Goal: Find specific page/section: Find specific page/section

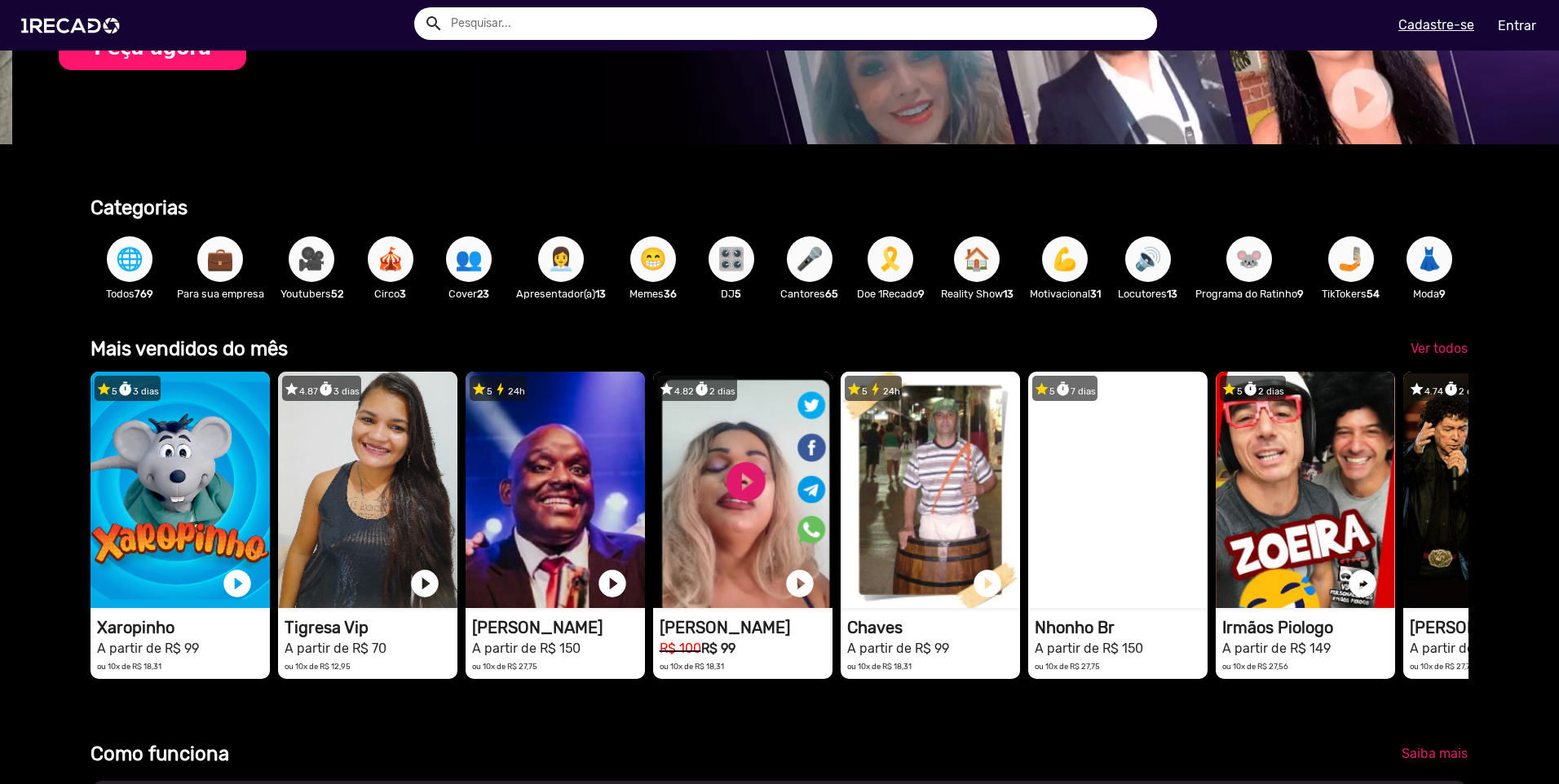
scroll to position [163, 0]
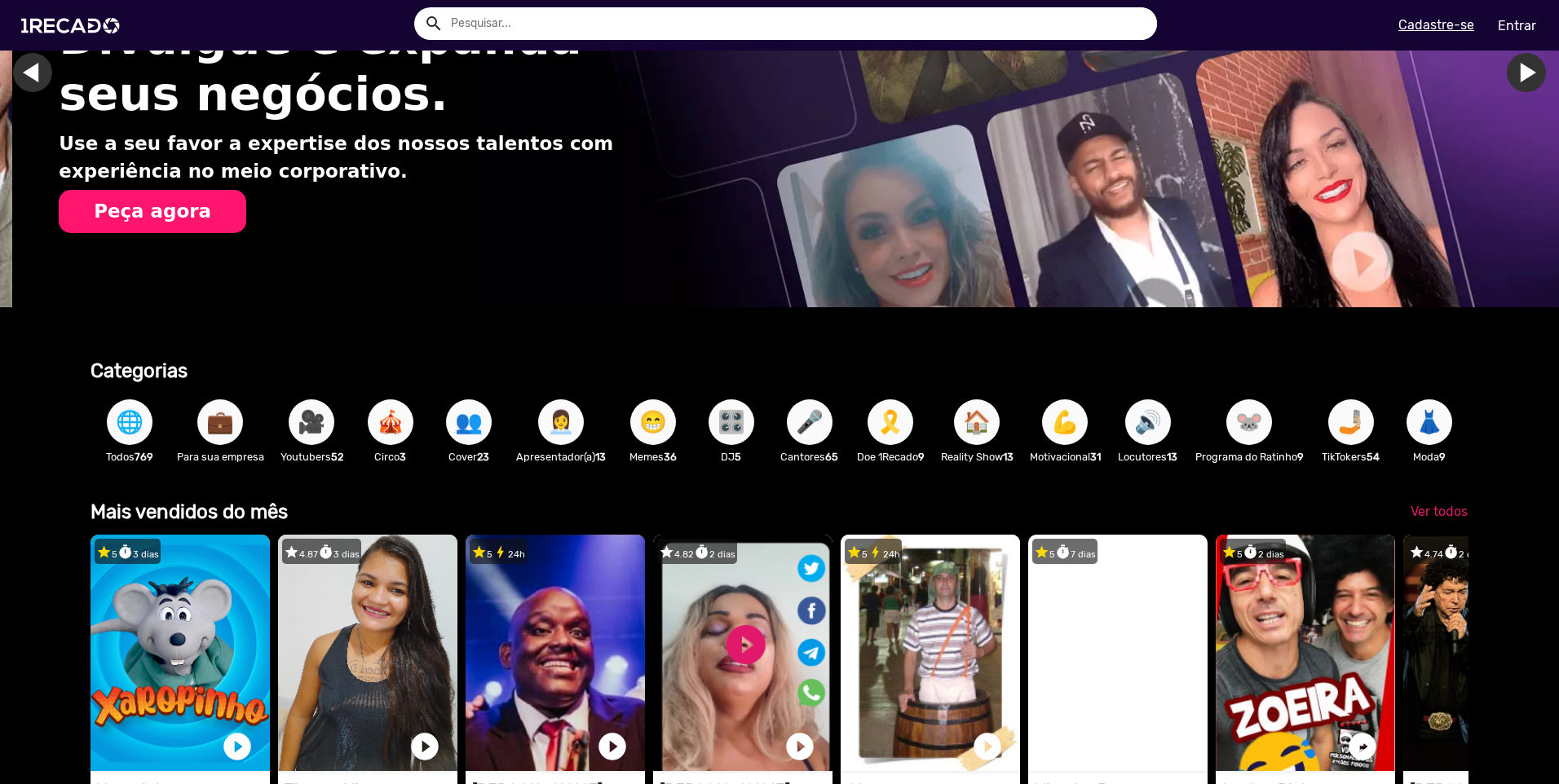
click at [150, 18] on input "text" at bounding box center [797, 24] width 718 height 33
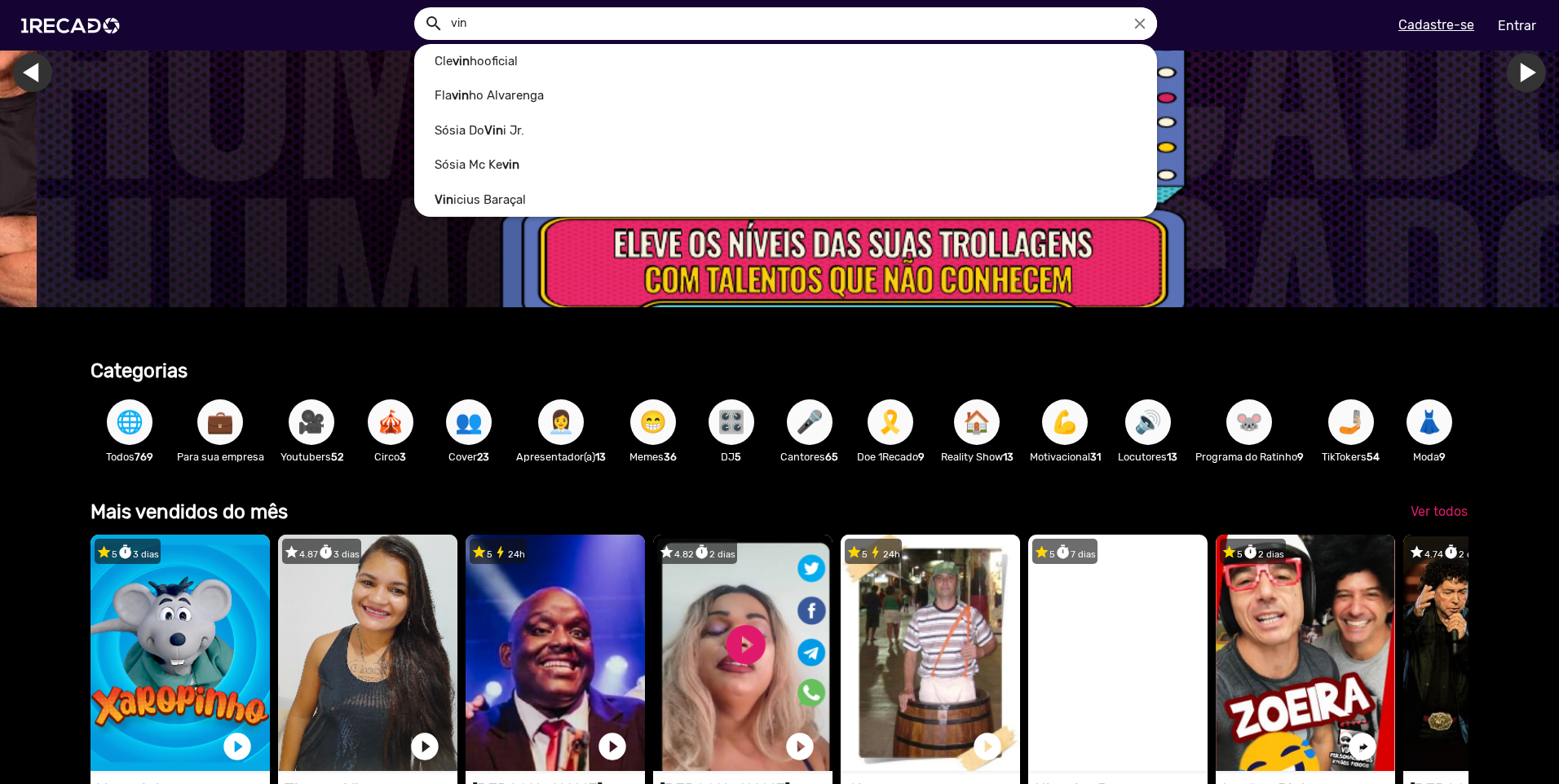
scroll to position [0, 0]
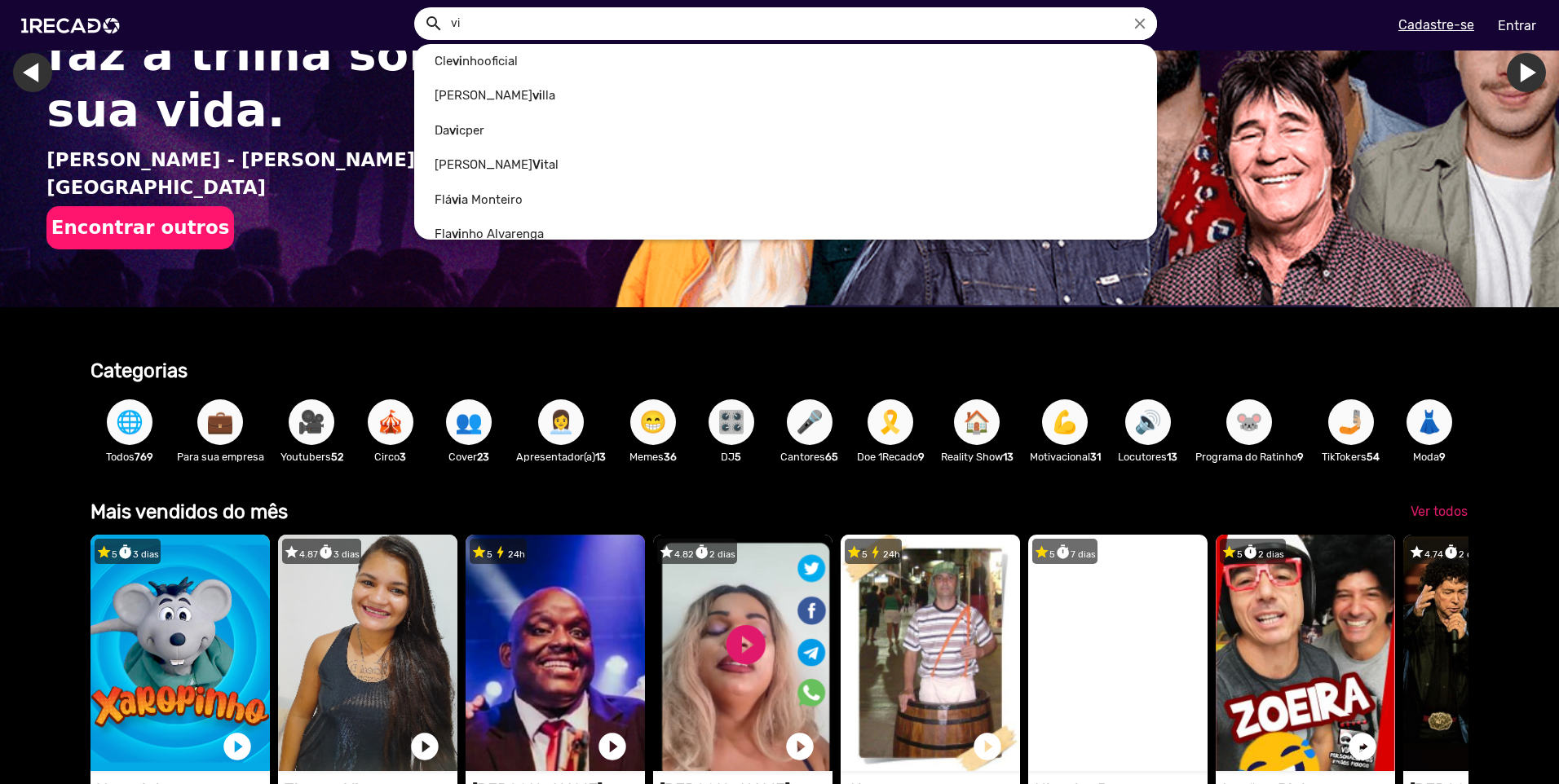
type input "v"
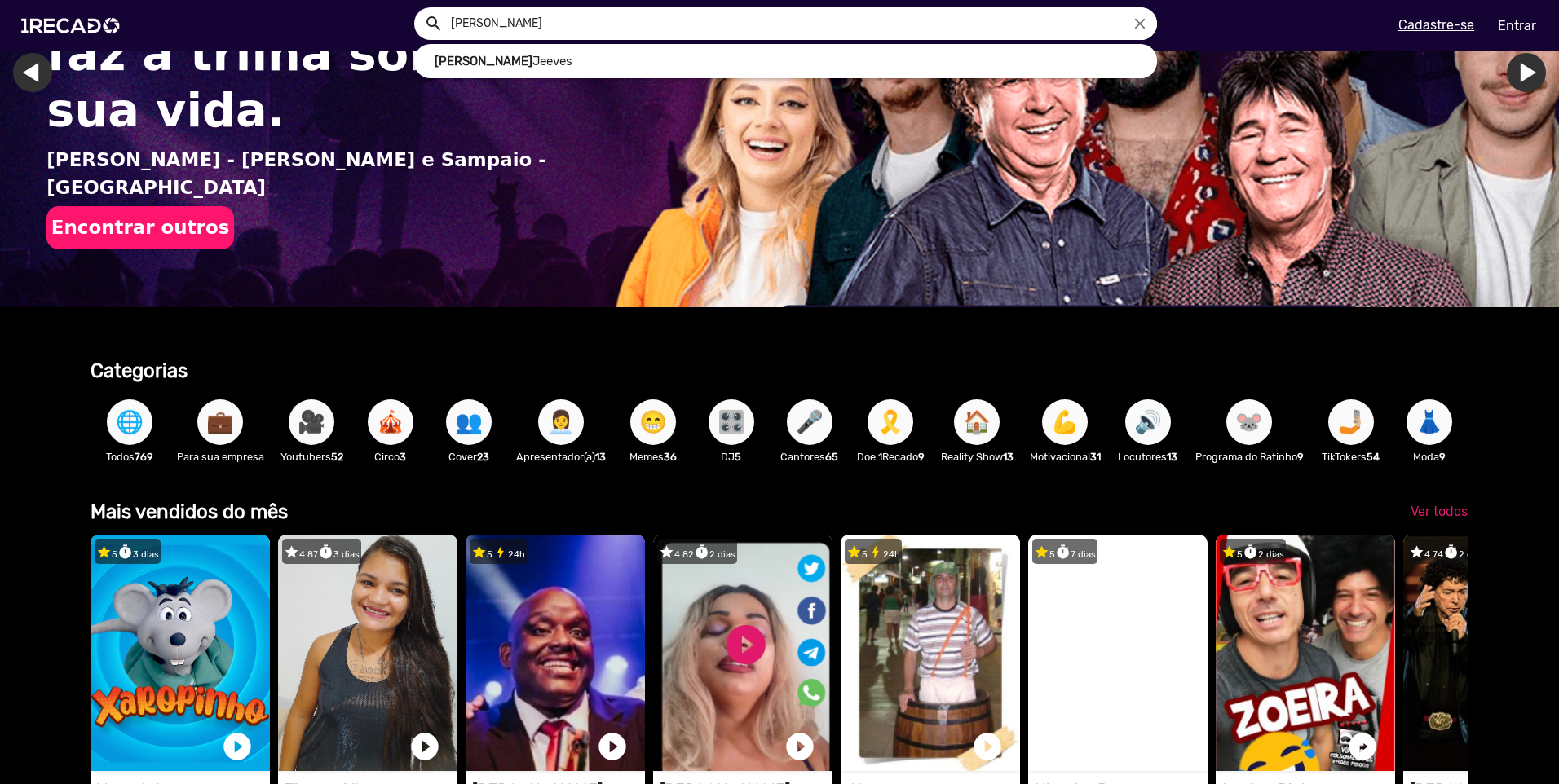
scroll to position [0, 1547]
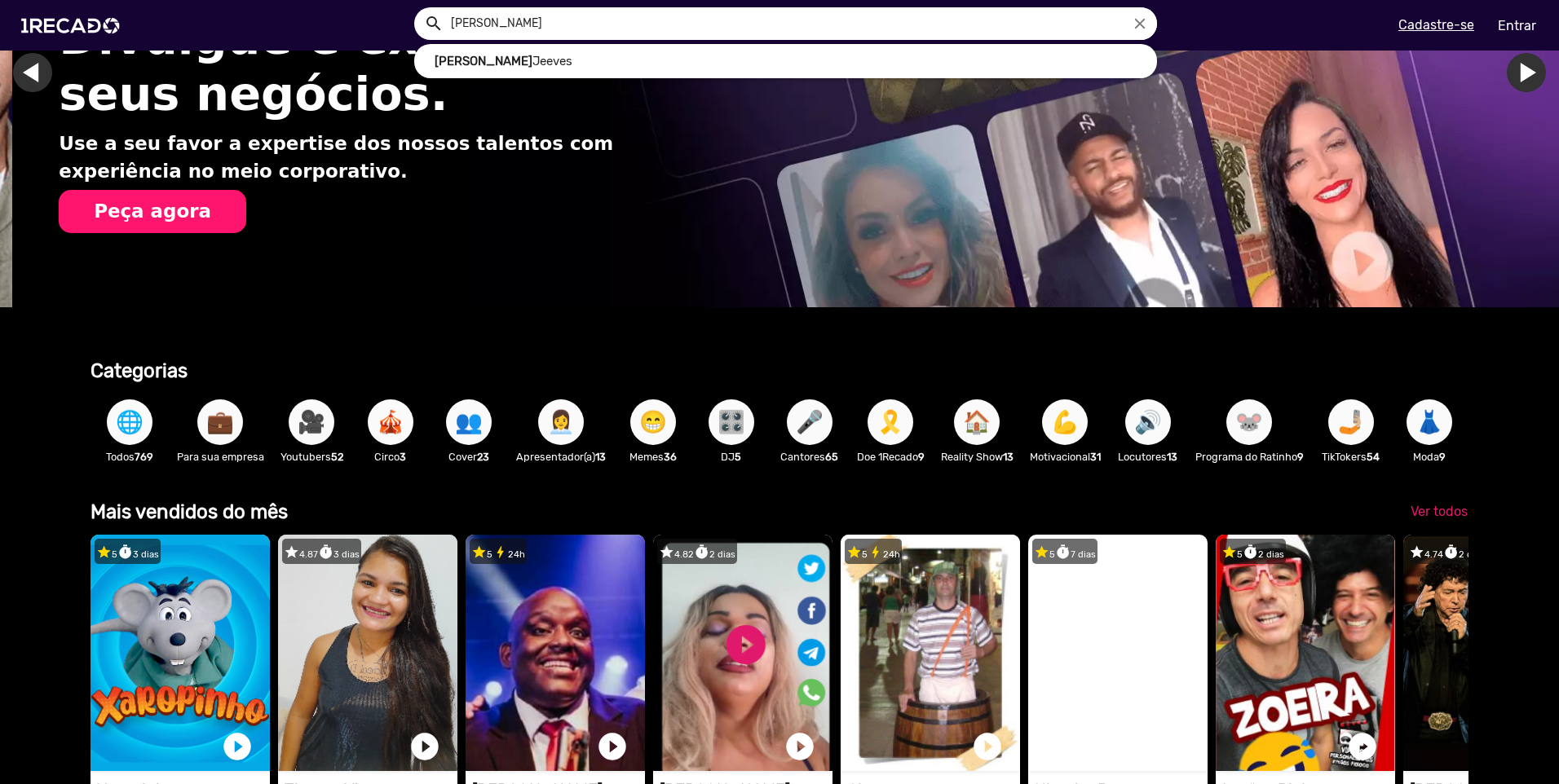
click at [150, 8] on button "search" at bounding box center [432, 23] width 28 height 28
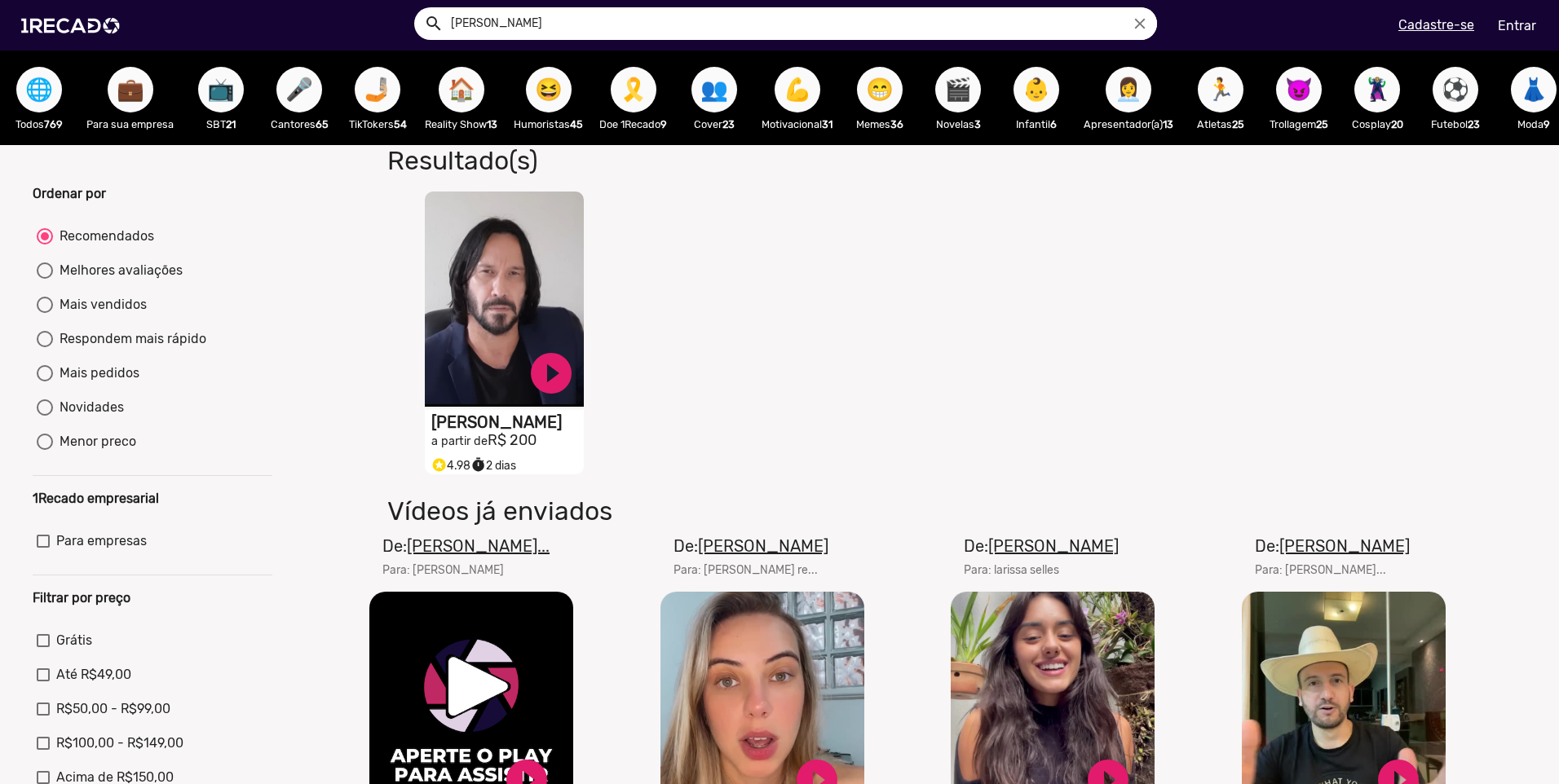
scroll to position [163, 0]
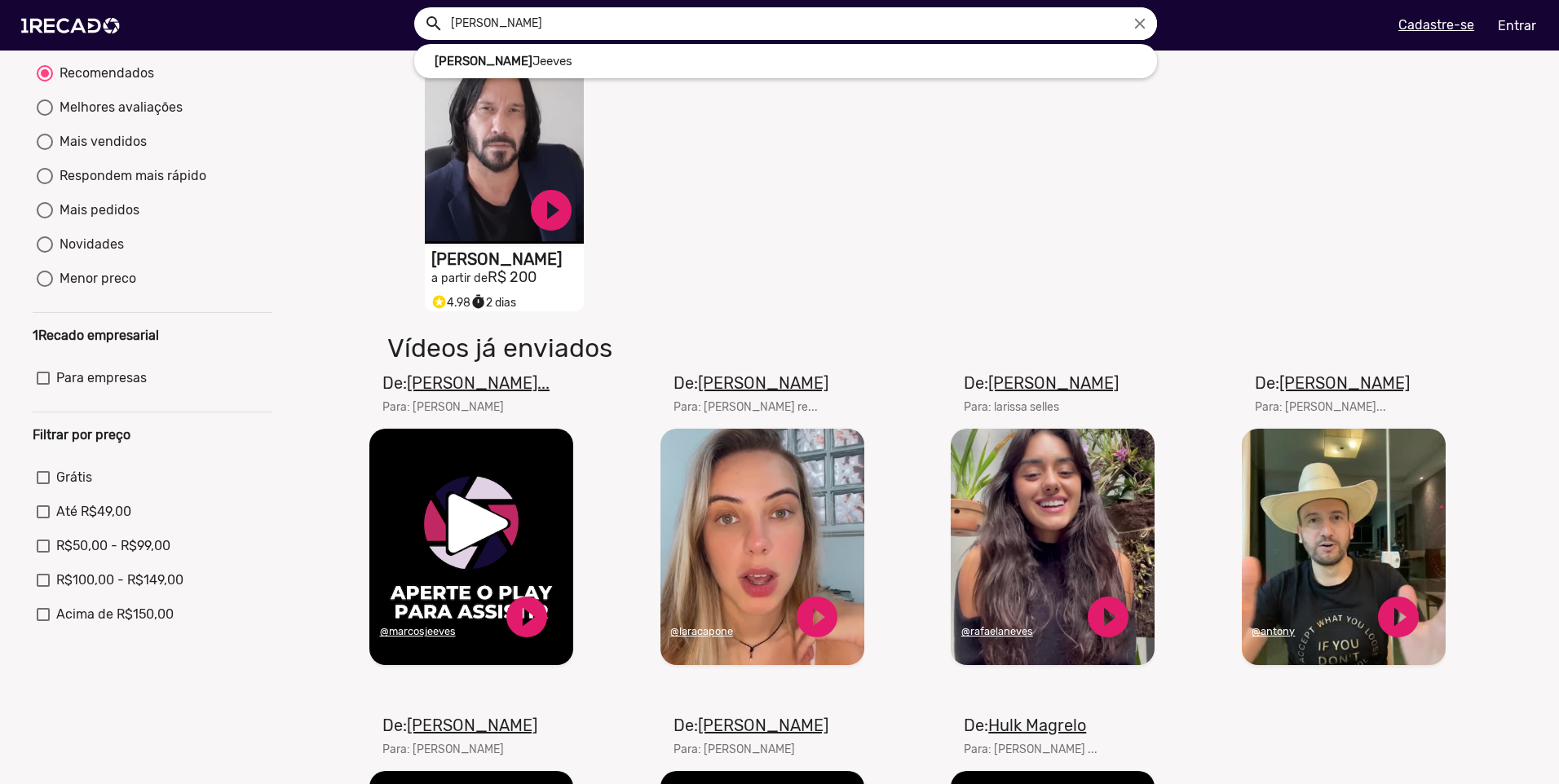
drag, startPoint x: 545, startPoint y: 13, endPoint x: 531, endPoint y: 13, distance: 14.0
click at [150, 13] on input "[PERSON_NAME]" at bounding box center [797, 24] width 718 height 33
drag, startPoint x: 505, startPoint y: 27, endPoint x: 239, endPoint y: 51, distance: 267.1
click at [150, 40] on ng-autocomplete "marcos close [PERSON_NAME]" at bounding box center [785, 24] width 743 height 33
paste input "[PERSON_NAME] Salvo"
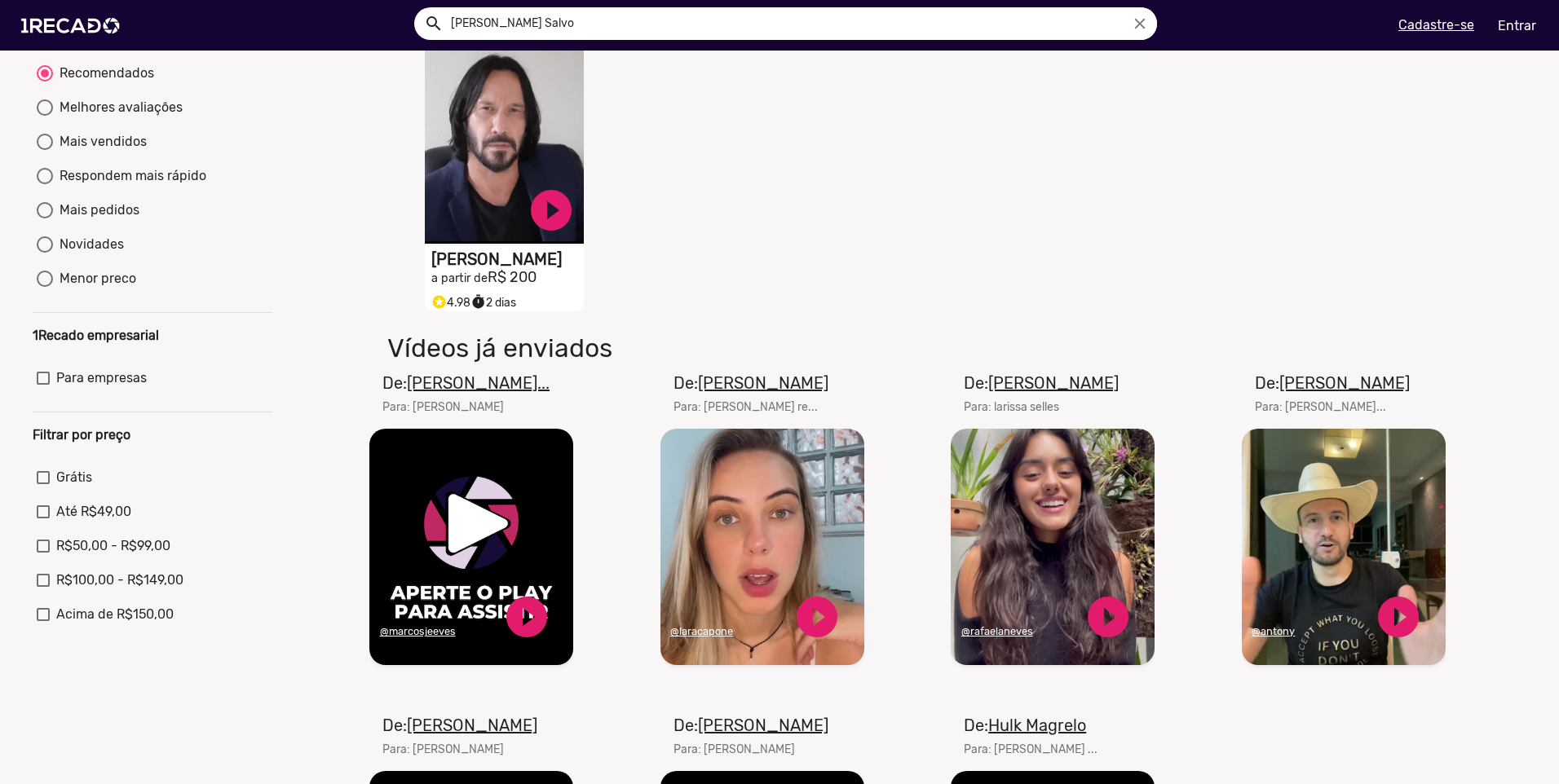
click at [150, 8] on button "search" at bounding box center [432, 23] width 28 height 28
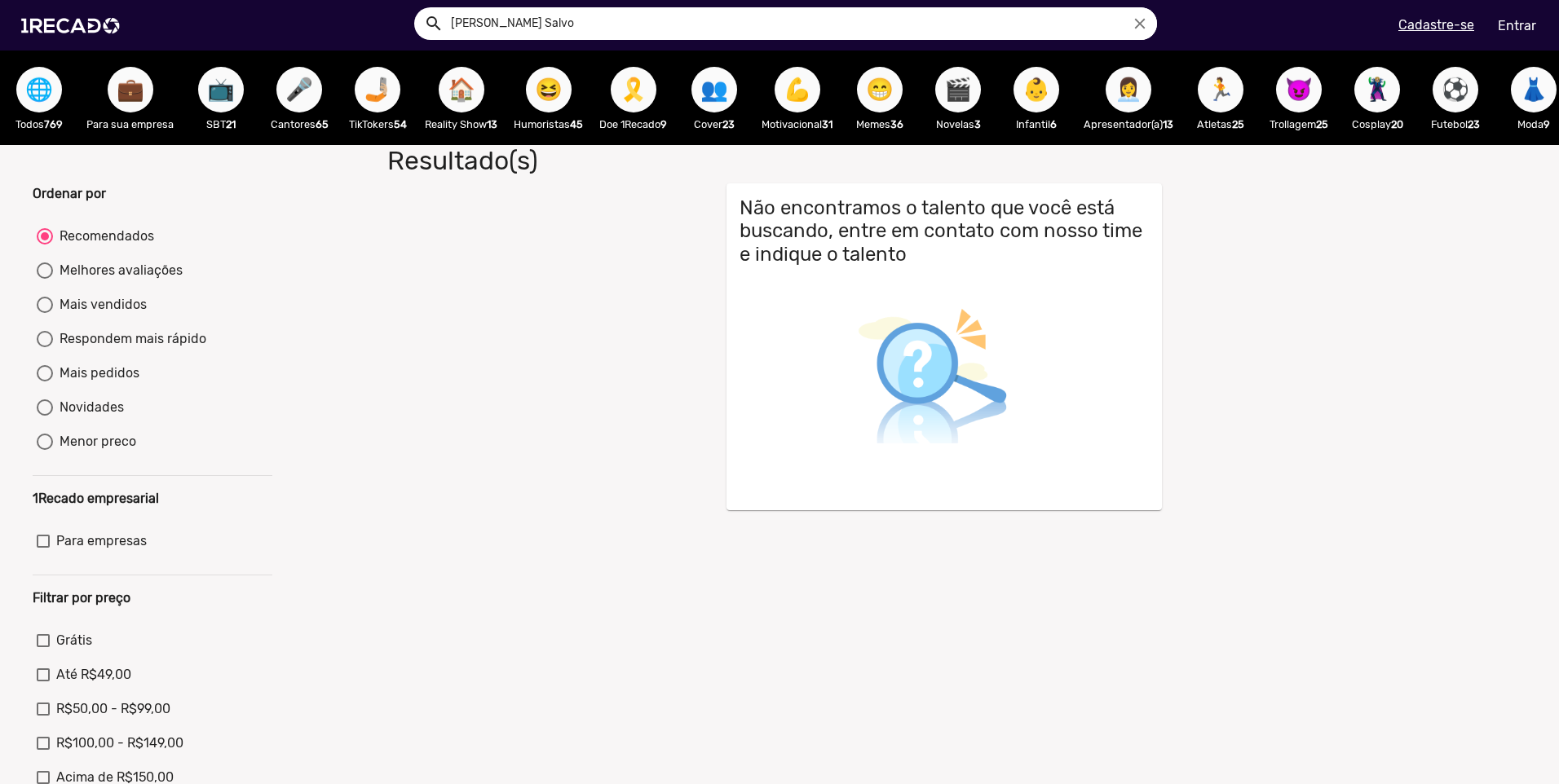
drag, startPoint x: 604, startPoint y: 20, endPoint x: 425, endPoint y: 34, distance: 179.5
click at [150, 34] on div "search [PERSON_NAME] Salvo close" at bounding box center [785, 24] width 743 height 33
click at [150, 24] on input "Vin DI" at bounding box center [797, 24] width 718 height 33
type input "Vin Diesel"
click at [150, 8] on button "search" at bounding box center [432, 23] width 28 height 28
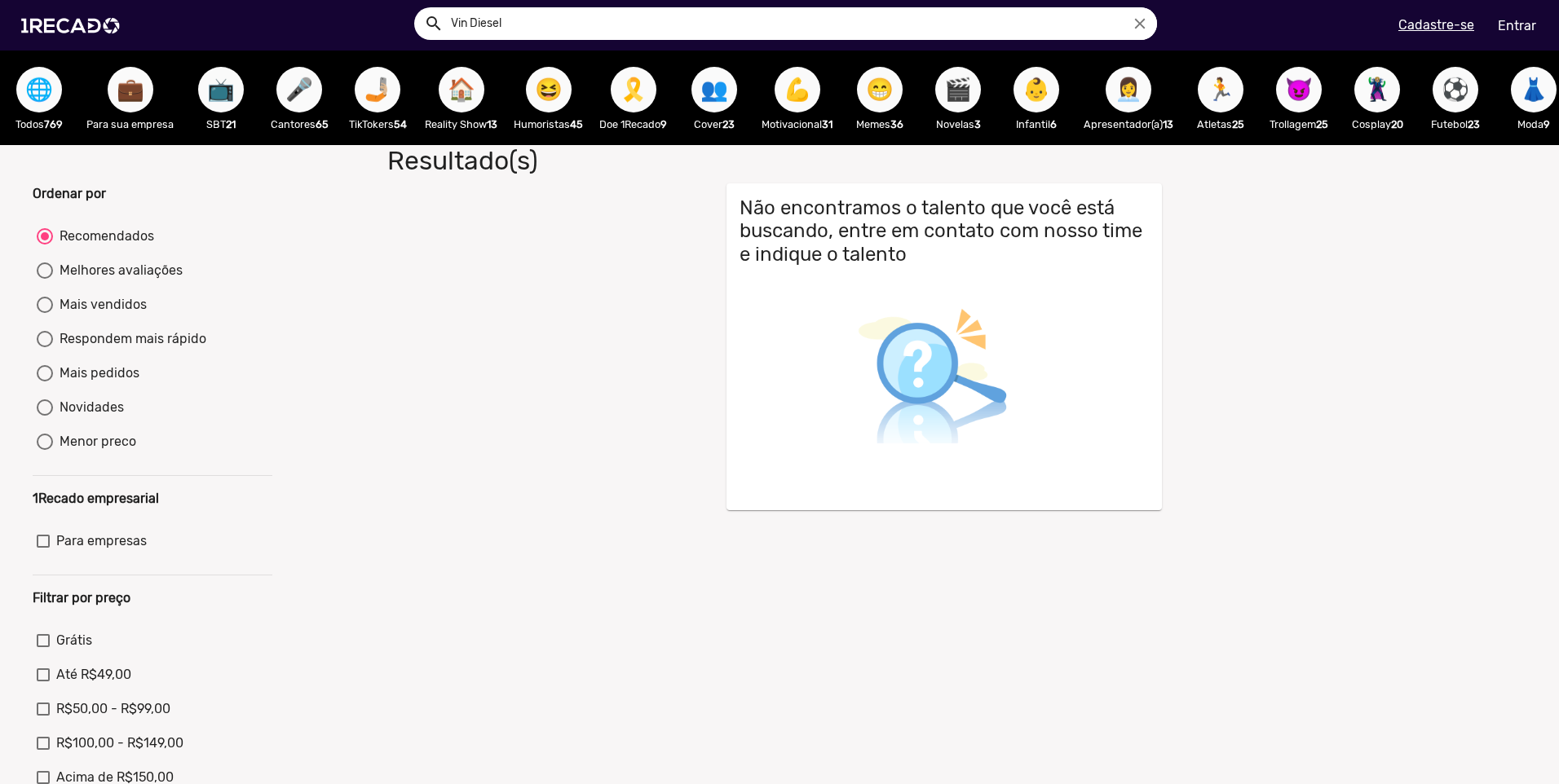
click at [150, 24] on icon "close" at bounding box center [1139, 24] width 18 height 18
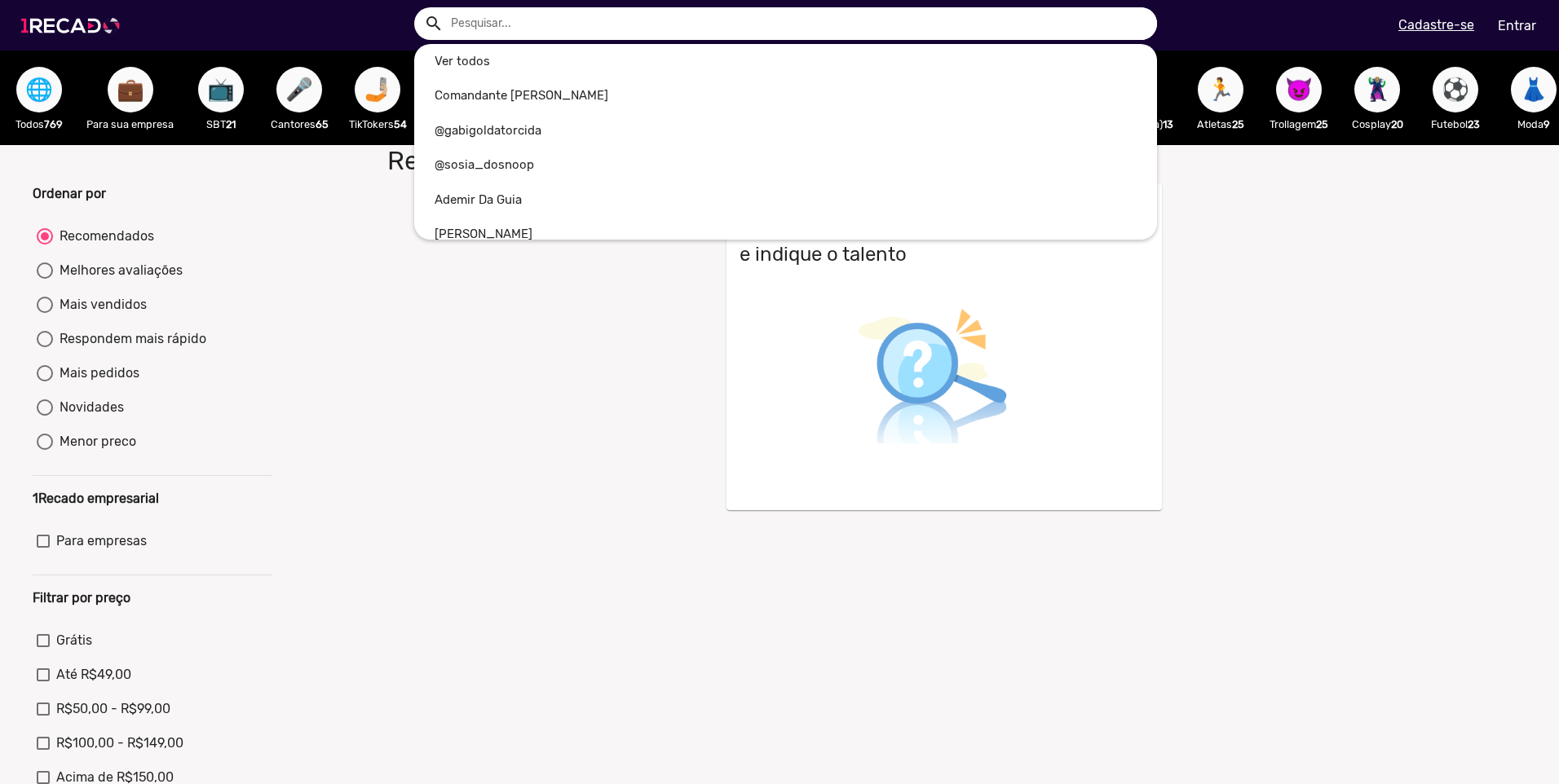
click at [83, 31] on div at bounding box center [780, 392] width 1559 height 784
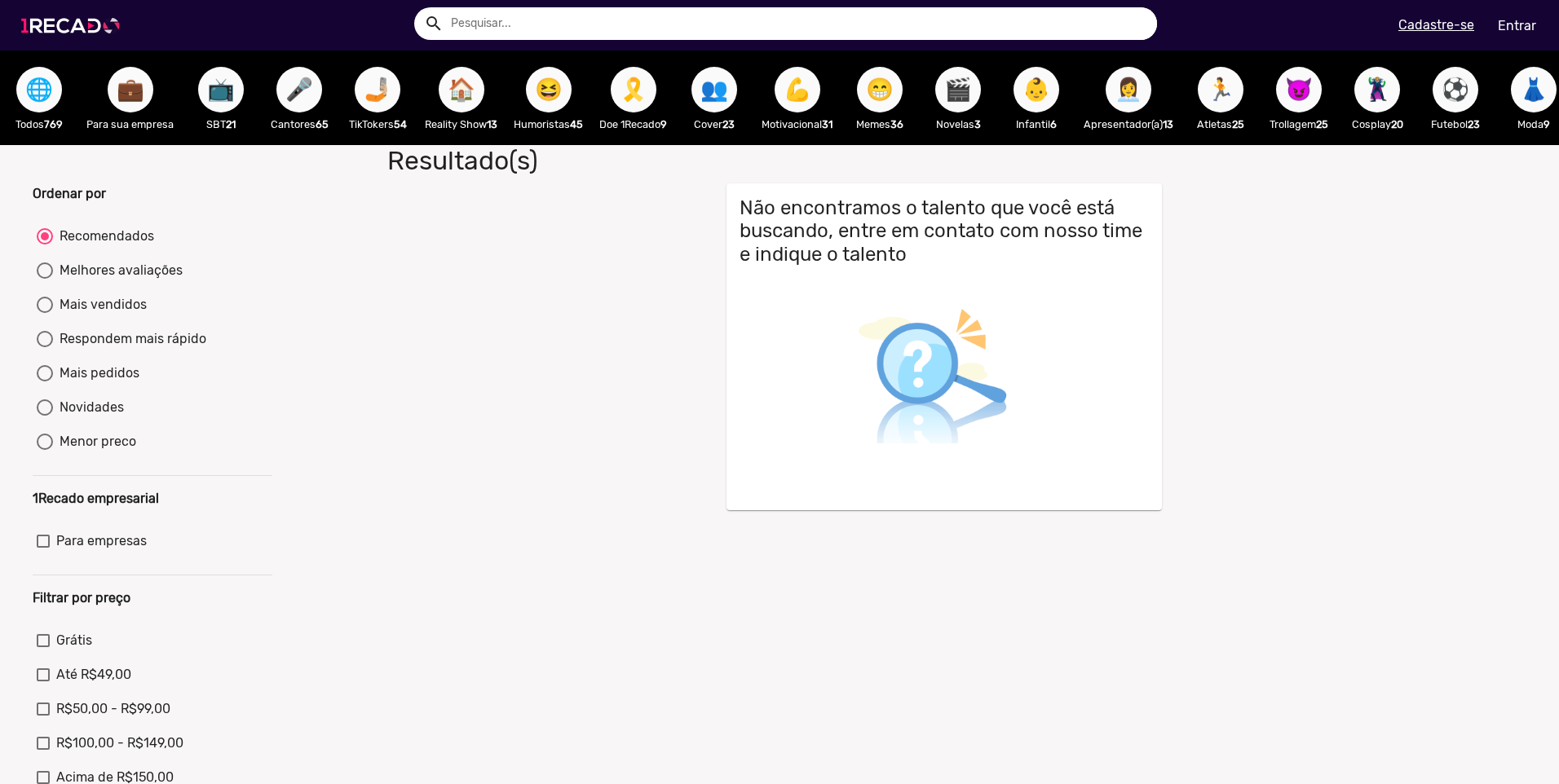
click at [83, 31] on img at bounding box center [73, 25] width 123 height 70
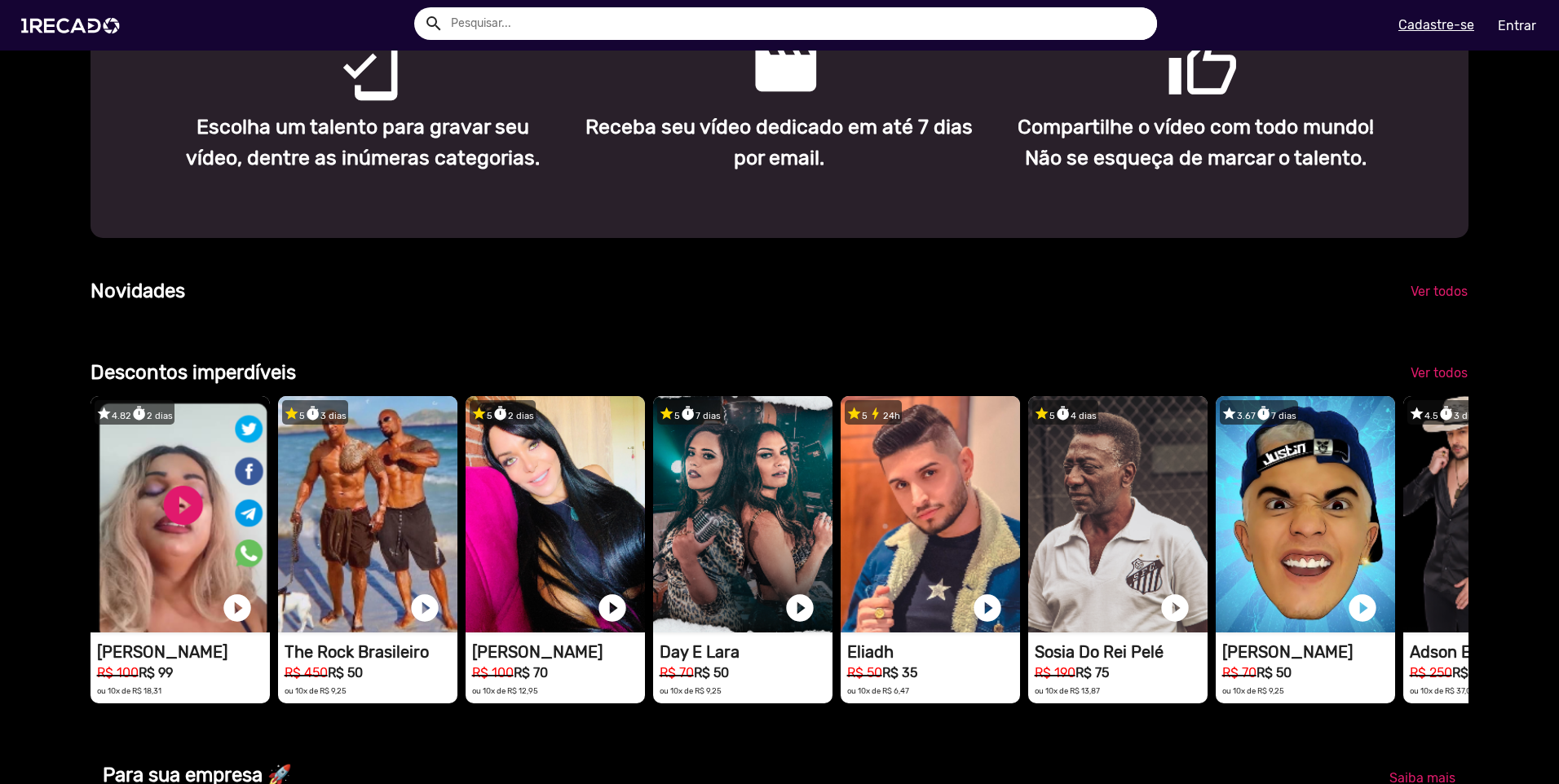
scroll to position [0, 3094]
